Goal: Find specific page/section: Find specific page/section

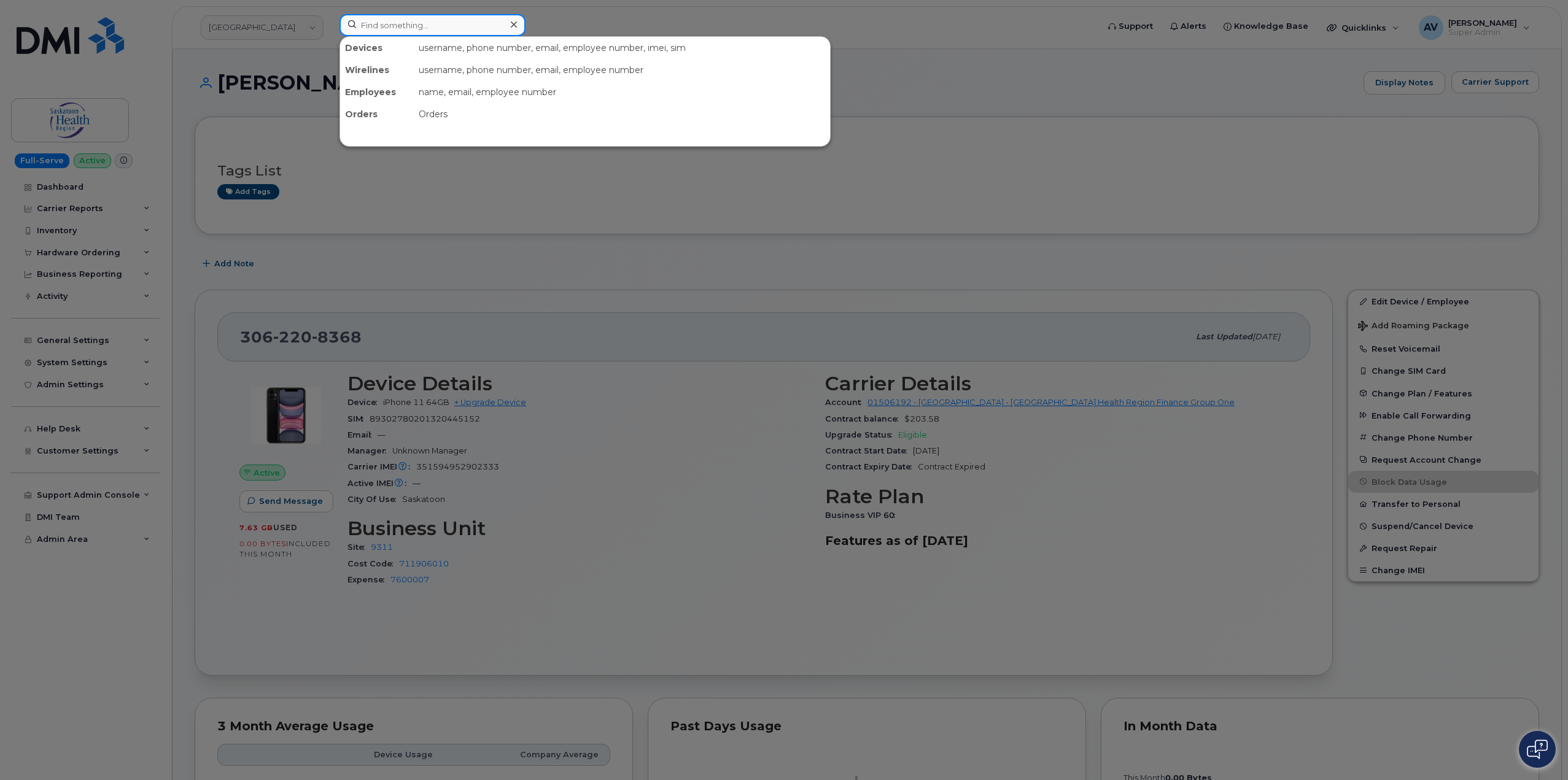
click at [463, 23] on input at bounding box center [432, 25] width 186 height 22
paste input "9178267802"
type input "9178267802"
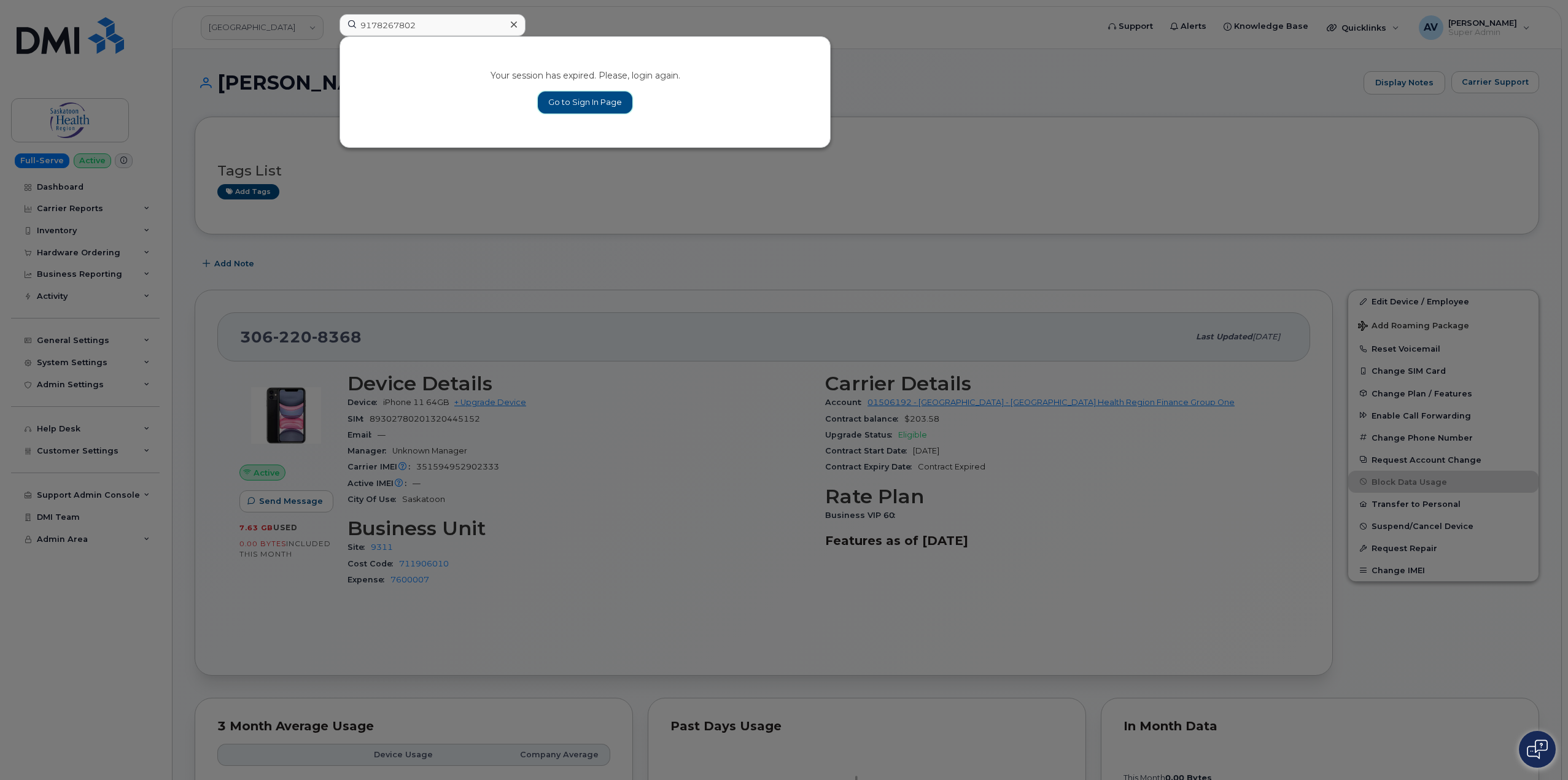
click at [592, 97] on link "Go to Sign In Page" at bounding box center [585, 102] width 95 height 22
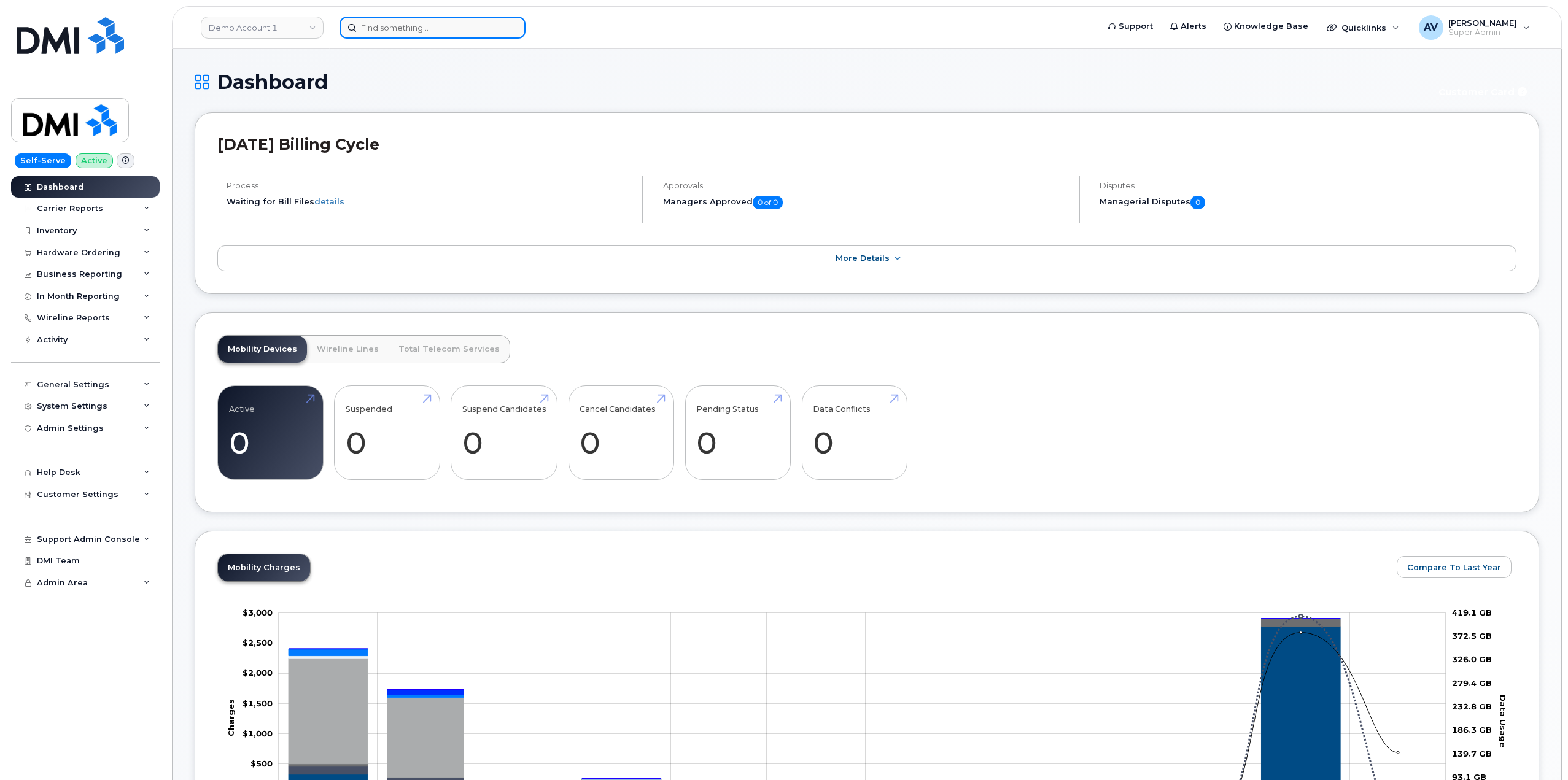
click at [435, 33] on input at bounding box center [432, 27] width 186 height 22
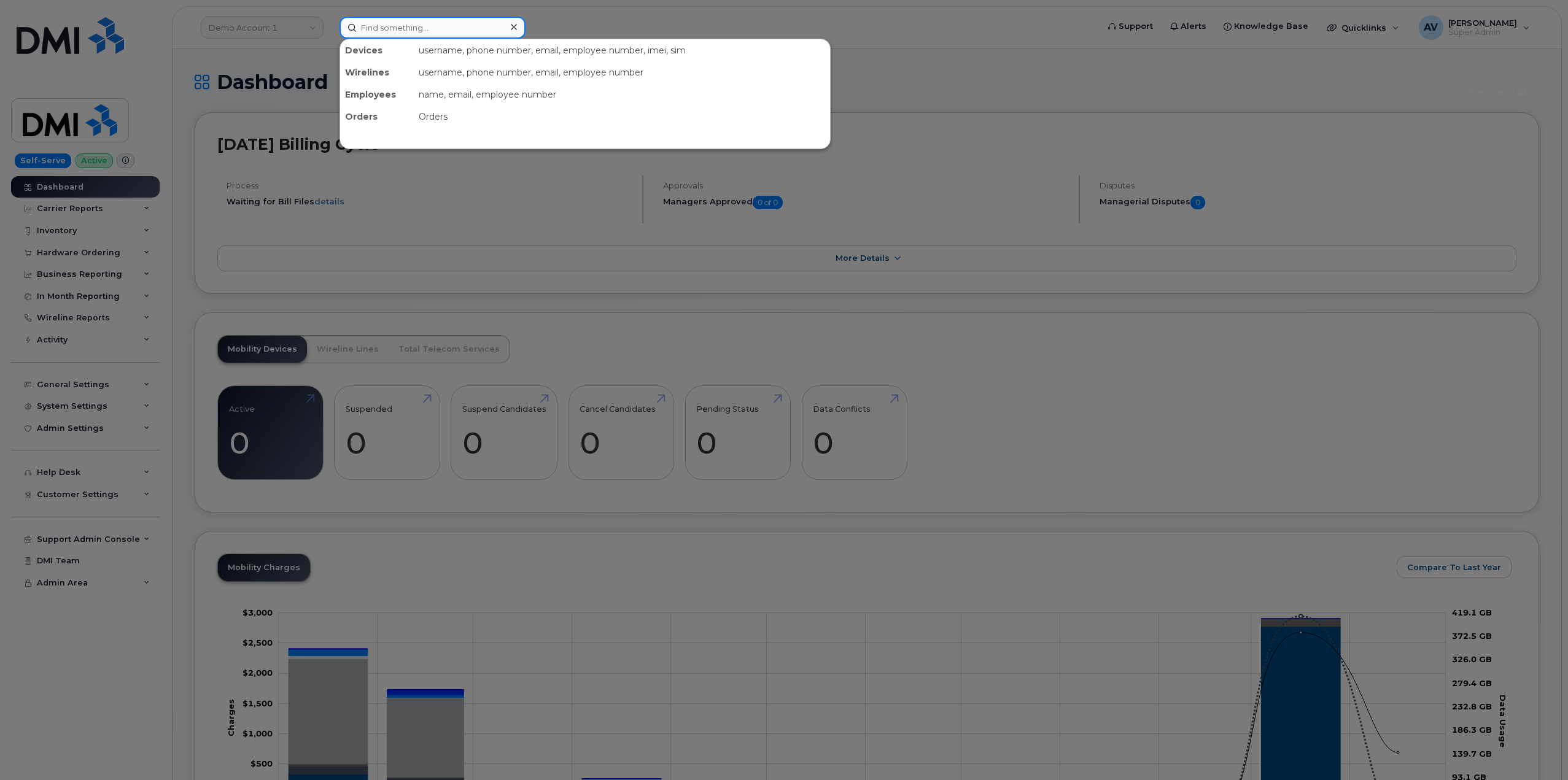
paste input "9178267802"
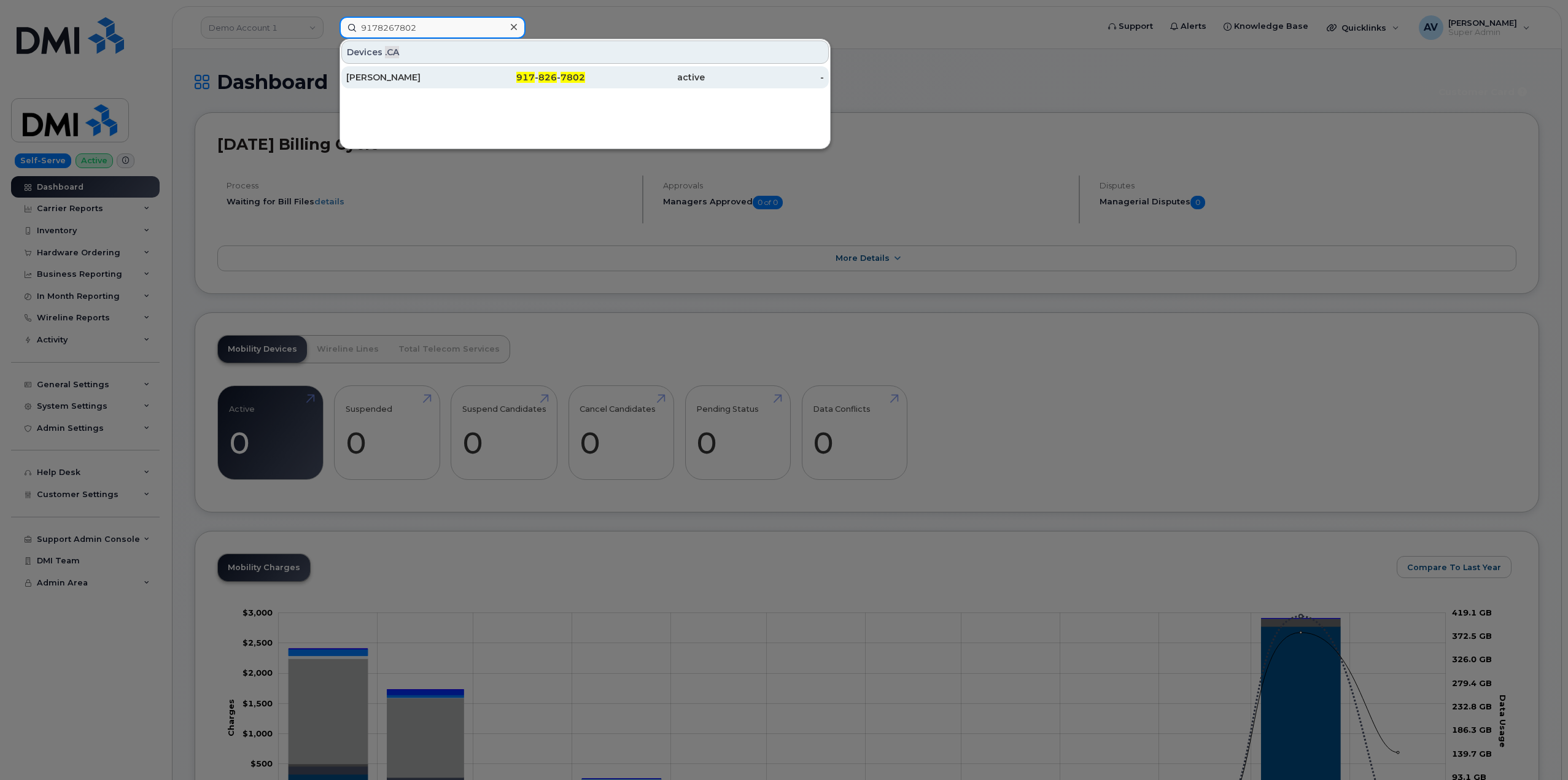
type input "9178267802"
click at [585, 68] on div "917 - 826 - 7802" at bounding box center [645, 77] width 120 height 22
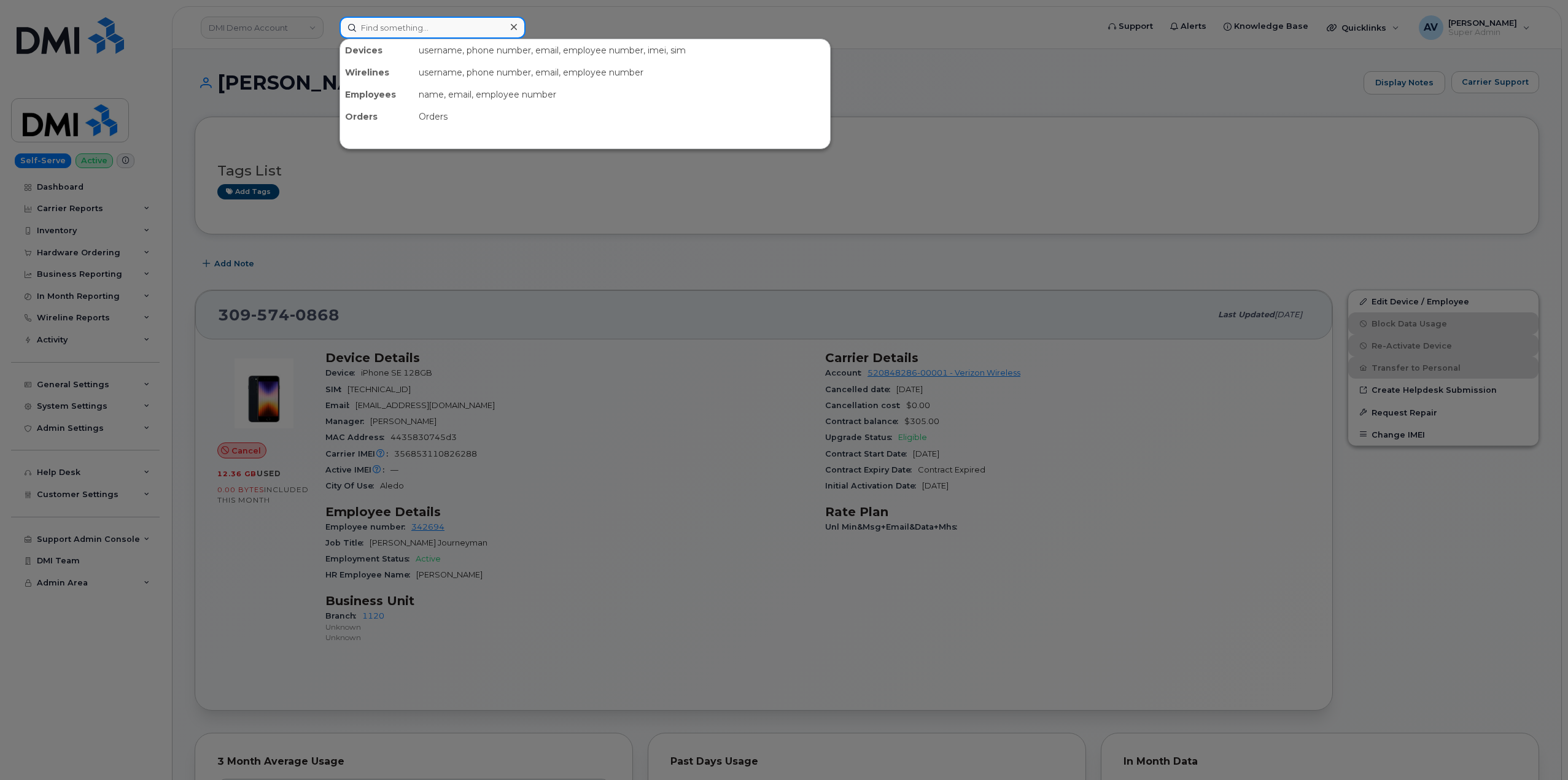
click at [435, 27] on input at bounding box center [432, 27] width 186 height 22
paste input "3095740868"
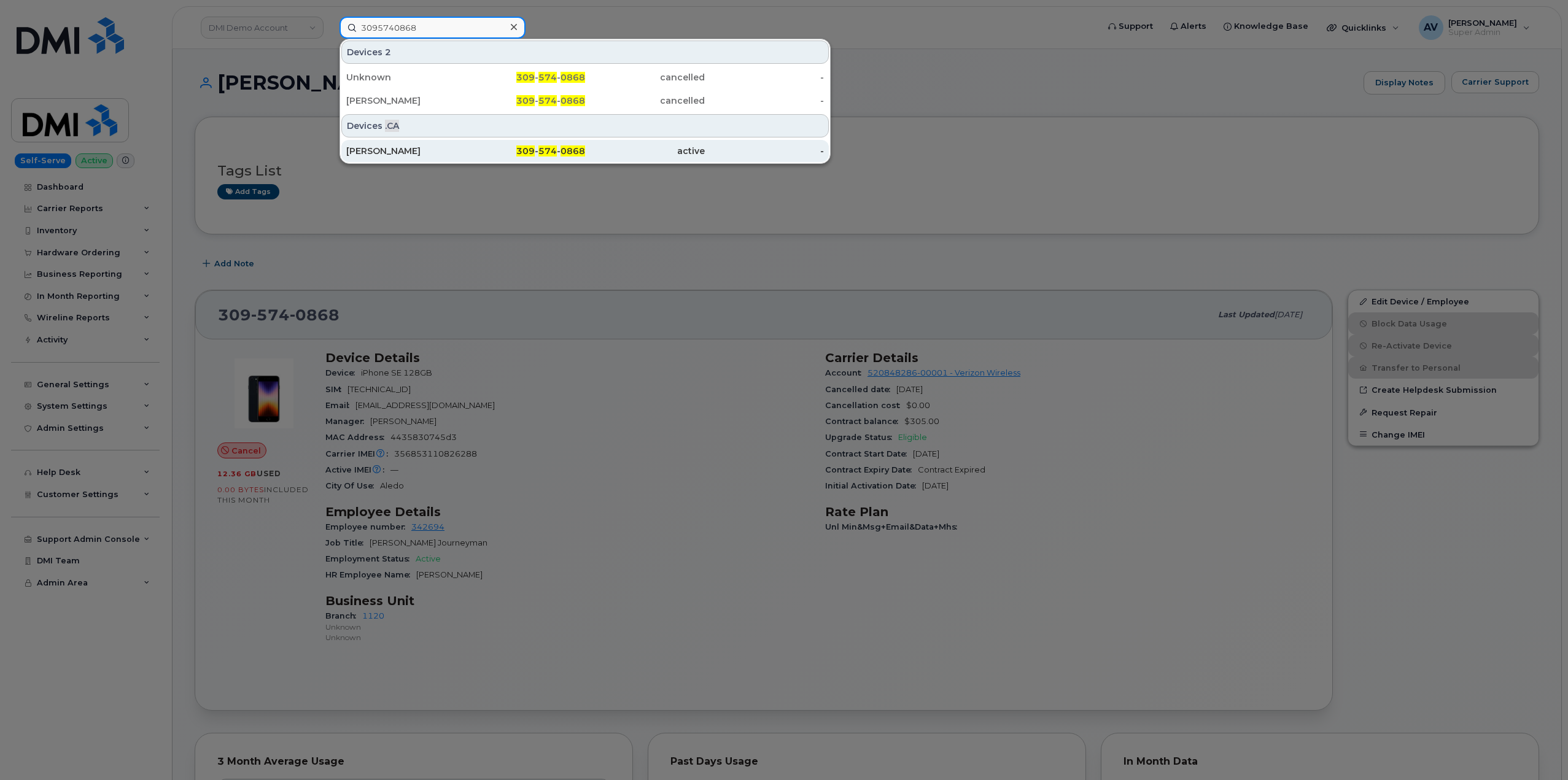
type input "3095740868"
click at [479, 148] on div "309 - 574 - 0868" at bounding box center [525, 151] width 120 height 13
